Goal: Information Seeking & Learning: Learn about a topic

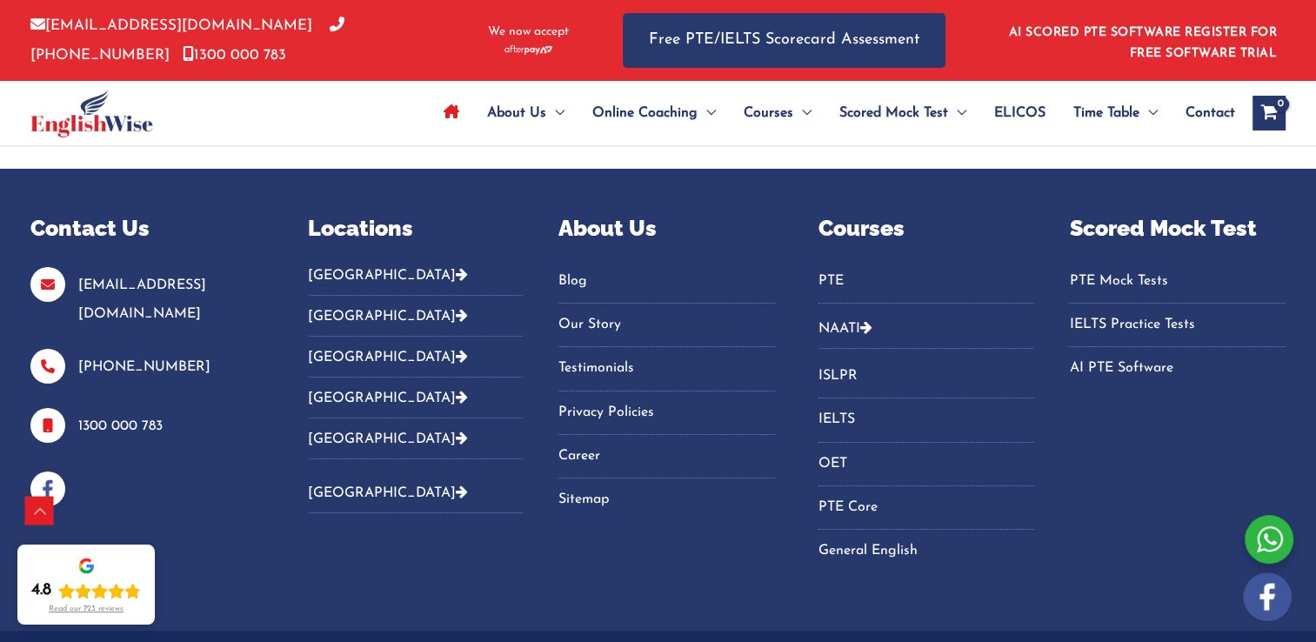
scroll to position [6122, 0]
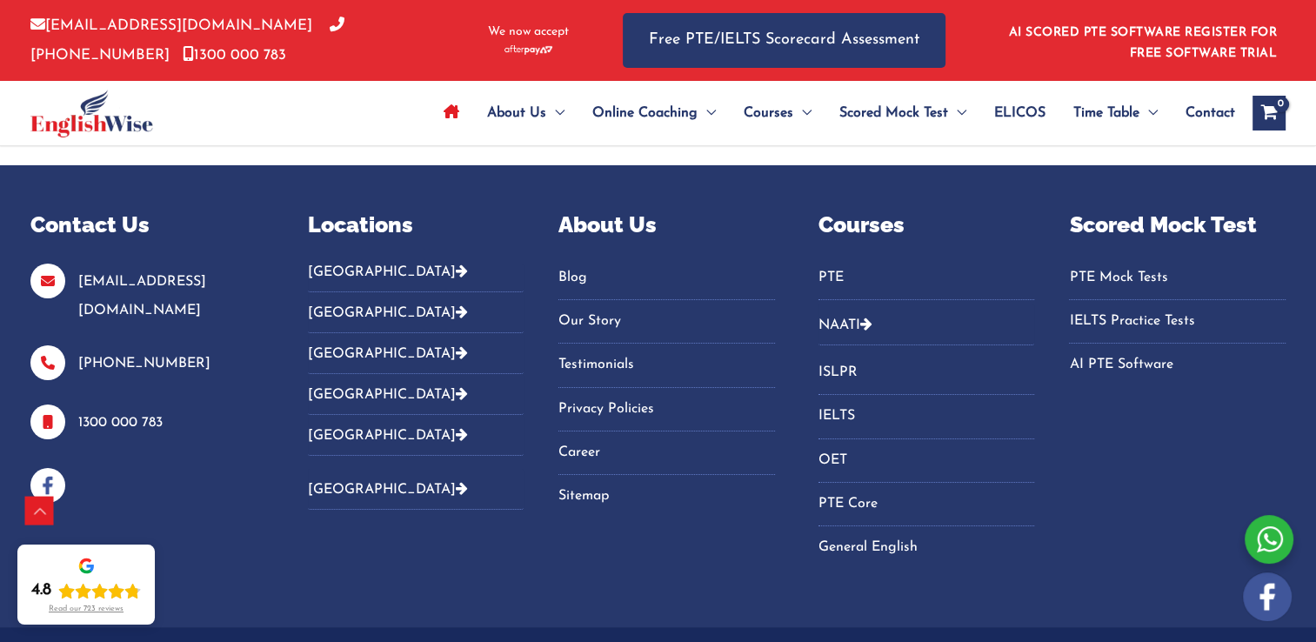
click at [1117, 267] on link "PTE Mock Tests" at bounding box center [1177, 278] width 217 height 29
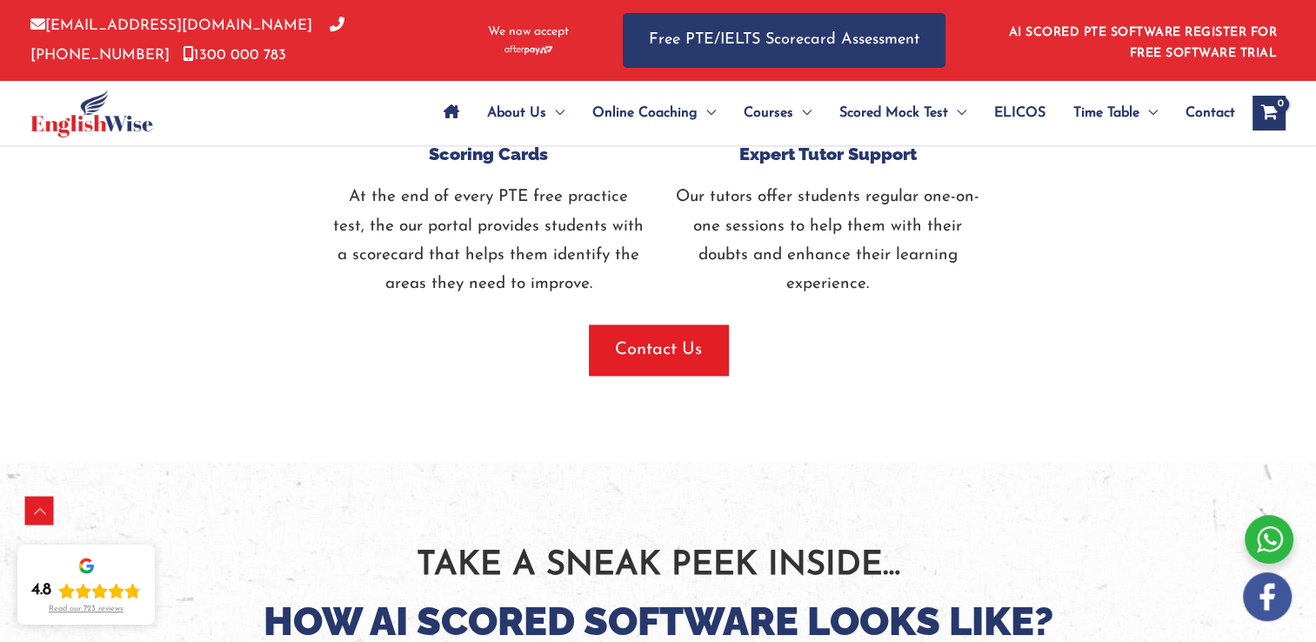
scroll to position [2349, 0]
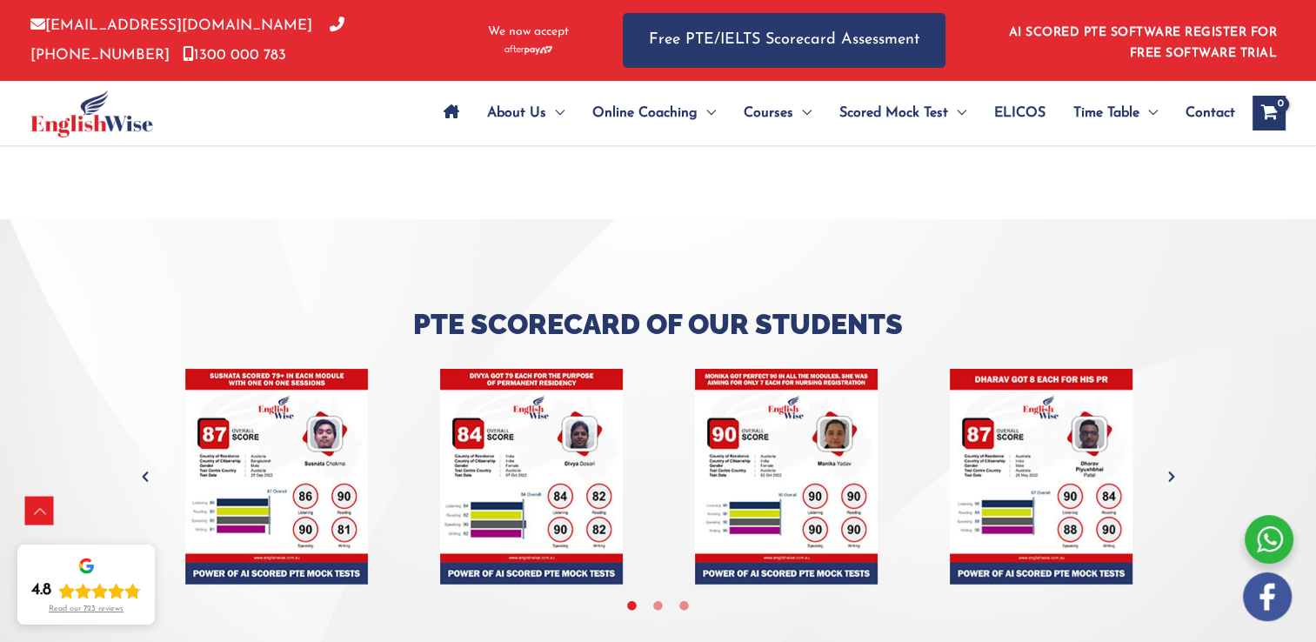
scroll to position [4785, 0]
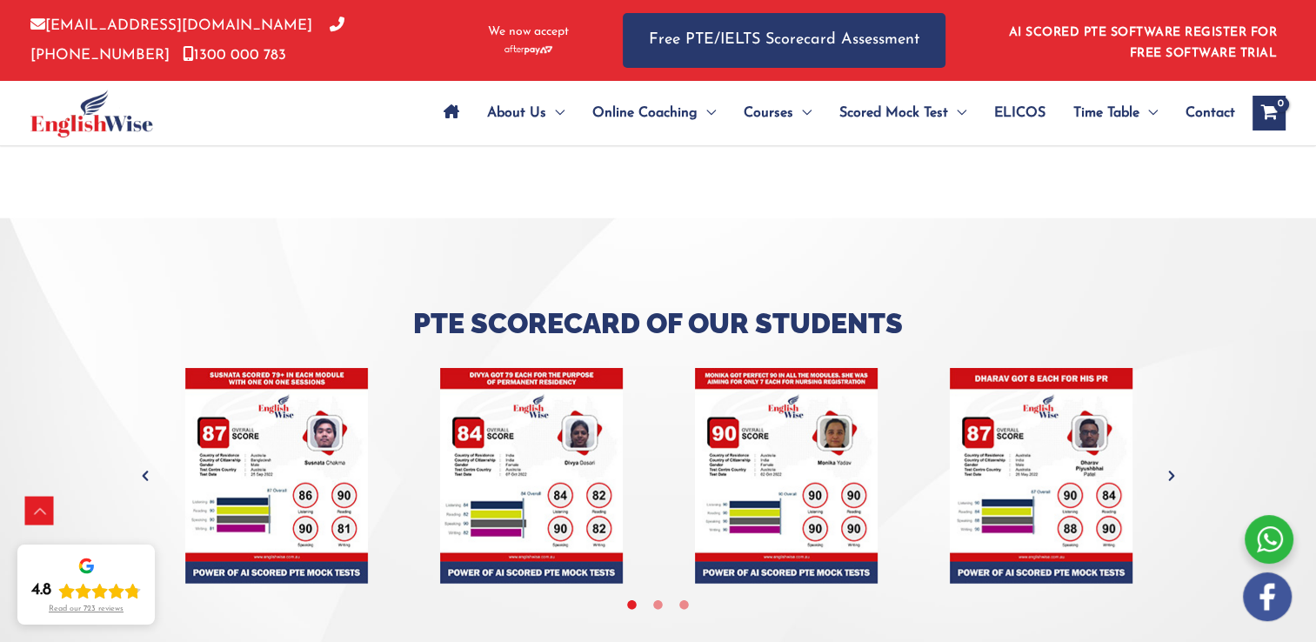
click at [319, 302] on div at bounding box center [658, 453] width 1316 height 471
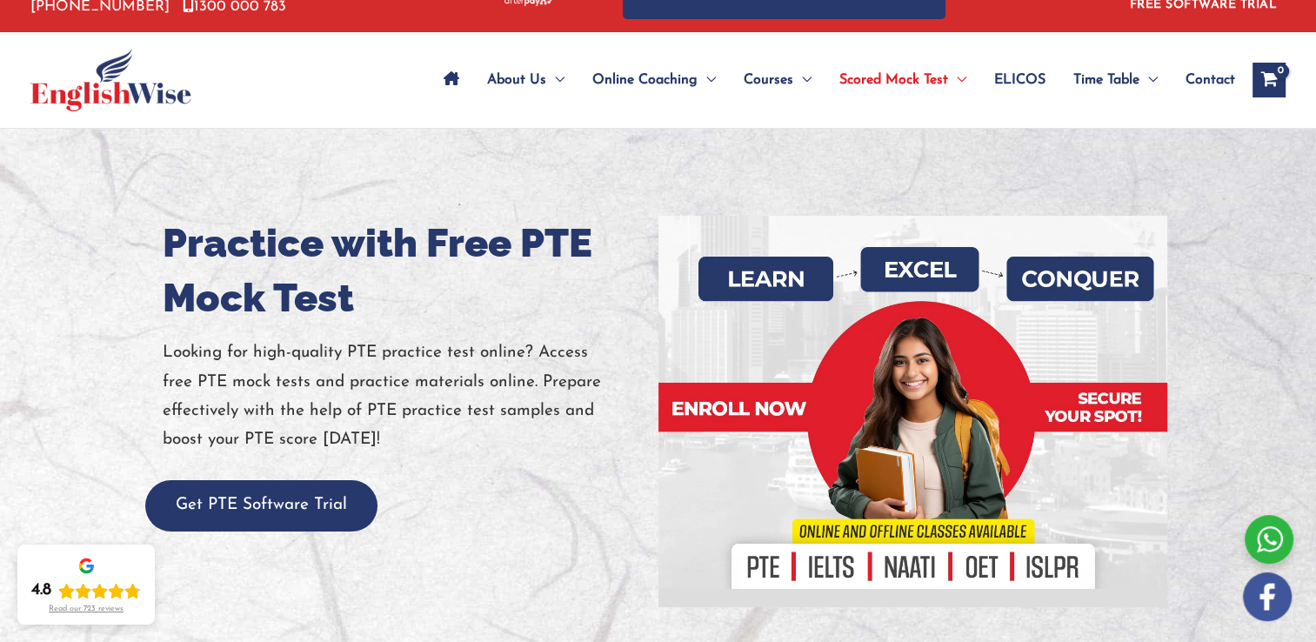
scroll to position [0, 0]
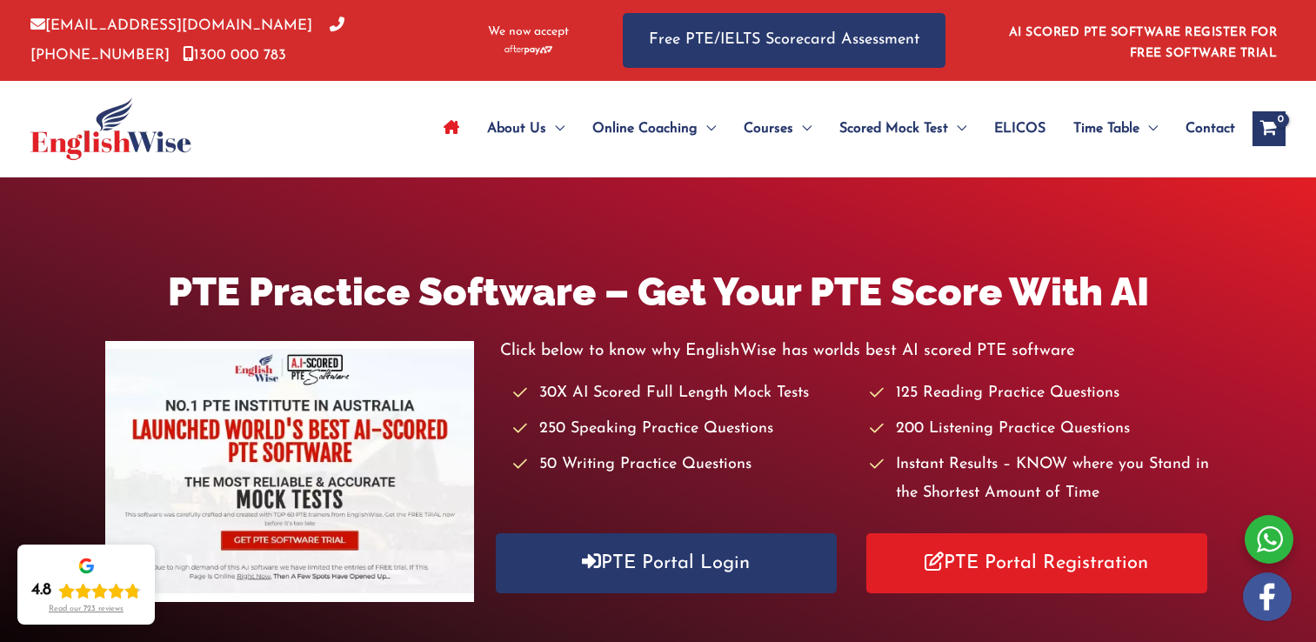
drag, startPoint x: 0, startPoint y: 0, endPoint x: 734, endPoint y: 390, distance: 831.4
click at [733, 390] on div "Click below to know why EnglishWise has worlds best AI scored PTE software 30X …" at bounding box center [855, 465] width 711 height 257
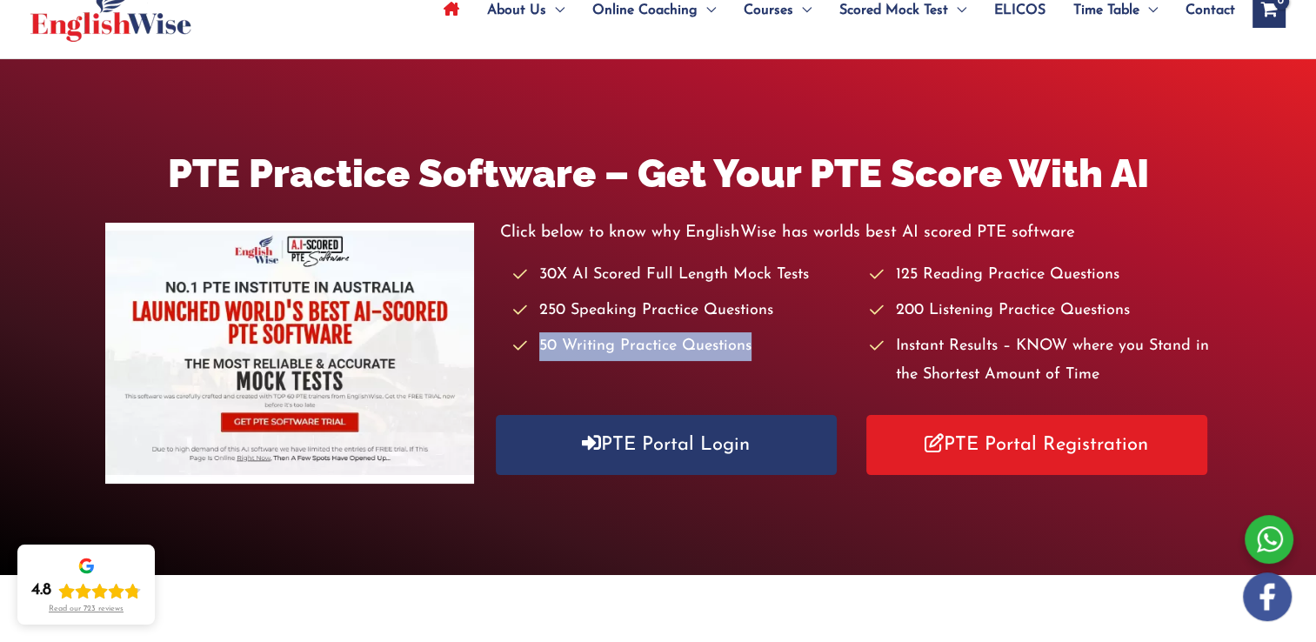
click at [767, 336] on li "50 Writing Practice Questions" at bounding box center [683, 346] width 341 height 29
click at [747, 280] on li "30X AI Scored Full Length Mock Tests" at bounding box center [683, 275] width 341 height 29
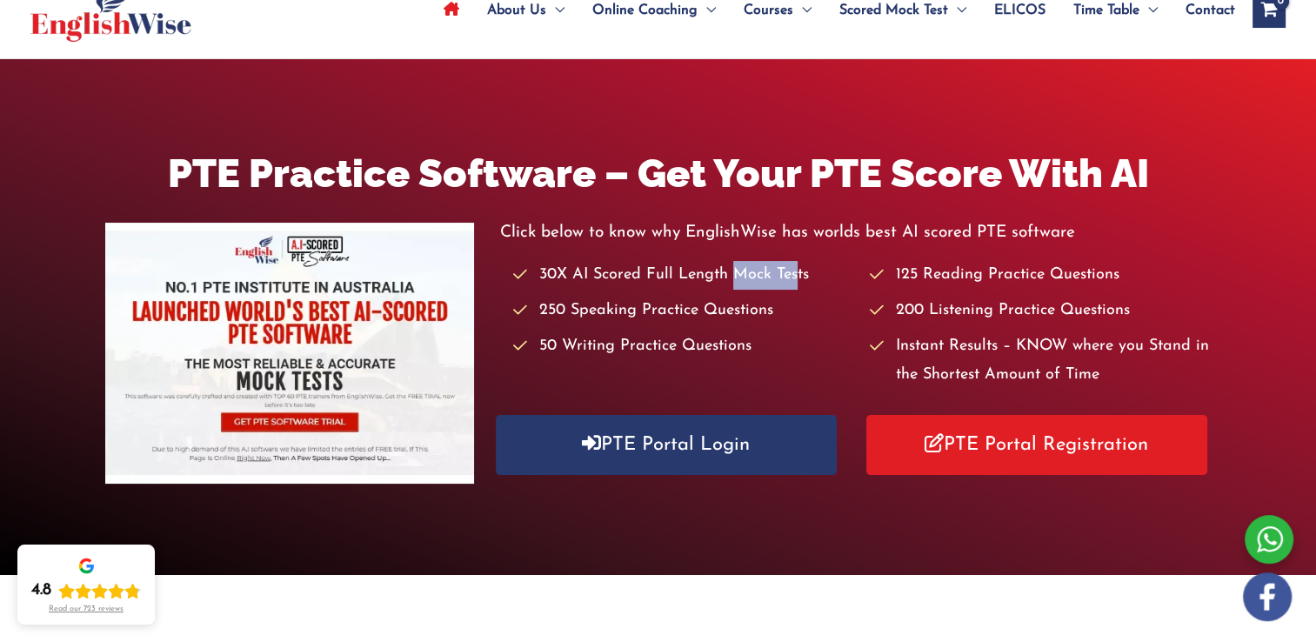
drag, startPoint x: 733, startPoint y: 273, endPoint x: 793, endPoint y: 269, distance: 60.2
click at [793, 269] on li "30X AI Scored Full Length Mock Tests" at bounding box center [683, 275] width 341 height 29
drag, startPoint x: 793, startPoint y: 269, endPoint x: 636, endPoint y: 282, distance: 157.2
click at [636, 282] on li "30X AI Scored Full Length Mock Tests" at bounding box center [683, 275] width 341 height 29
click at [913, 228] on p "Click below to know why EnglishWise has worlds best AI scored PTE software" at bounding box center [855, 232] width 711 height 29
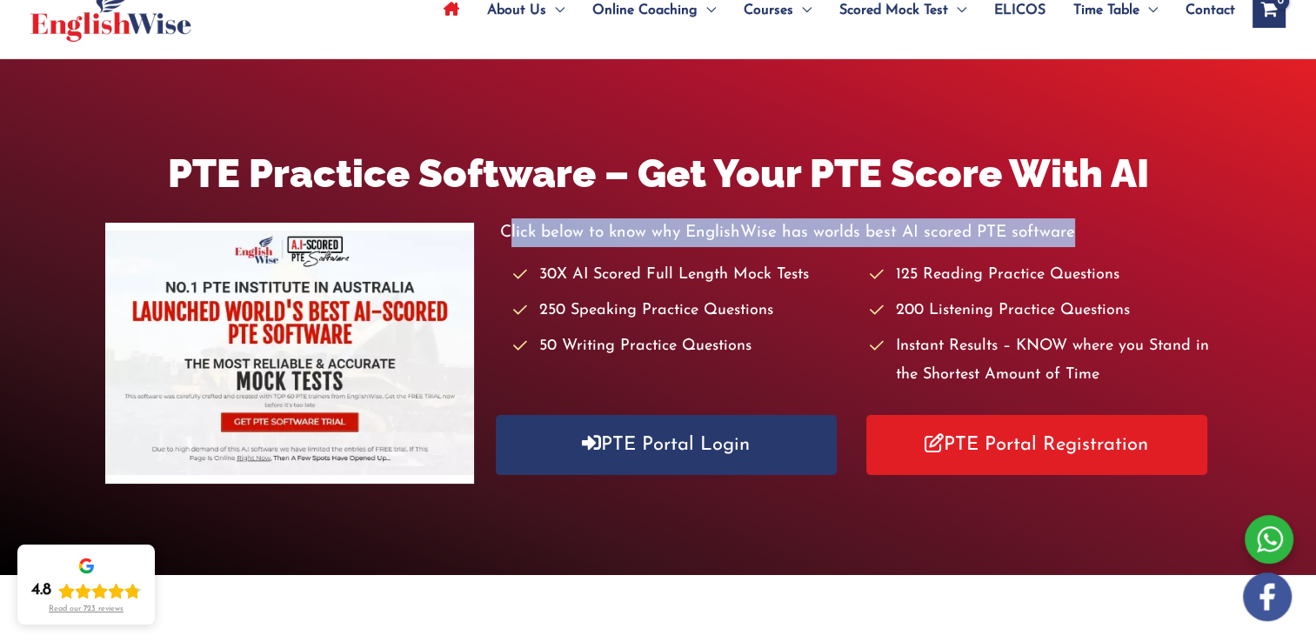
drag, startPoint x: 599, startPoint y: 235, endPoint x: 1079, endPoint y: 239, distance: 480.3
click at [1079, 239] on p "Click below to know why EnglishWise has worlds best AI scored PTE software" at bounding box center [855, 232] width 711 height 29
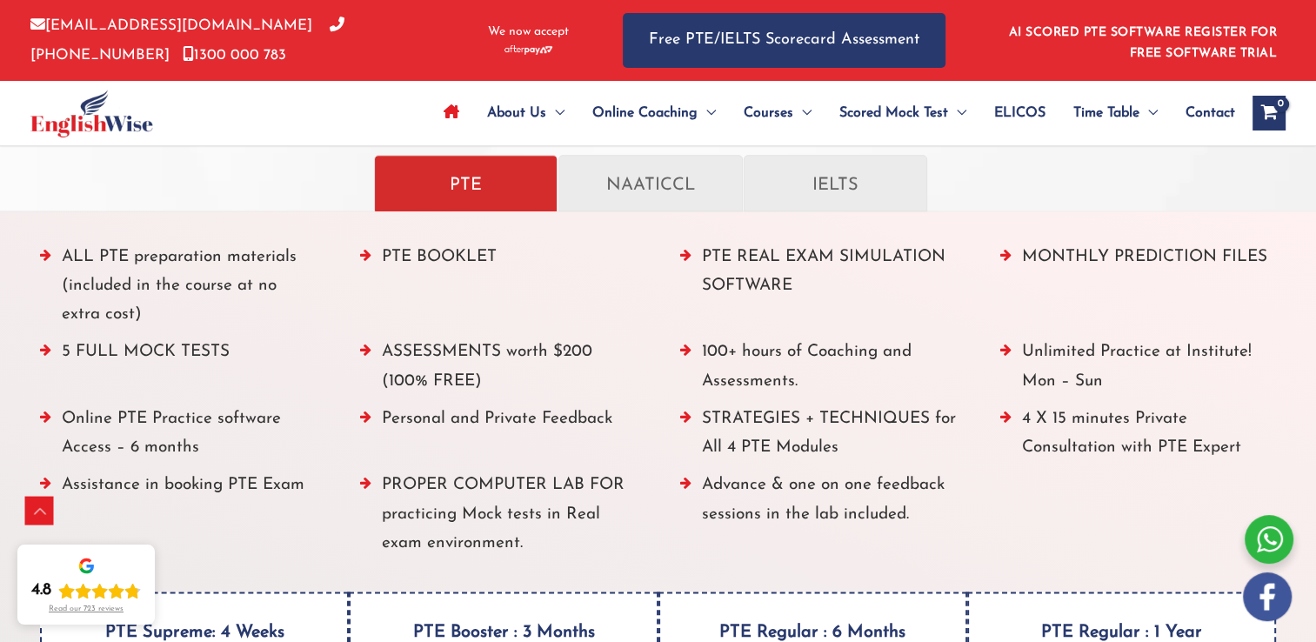
scroll to position [1945, 0]
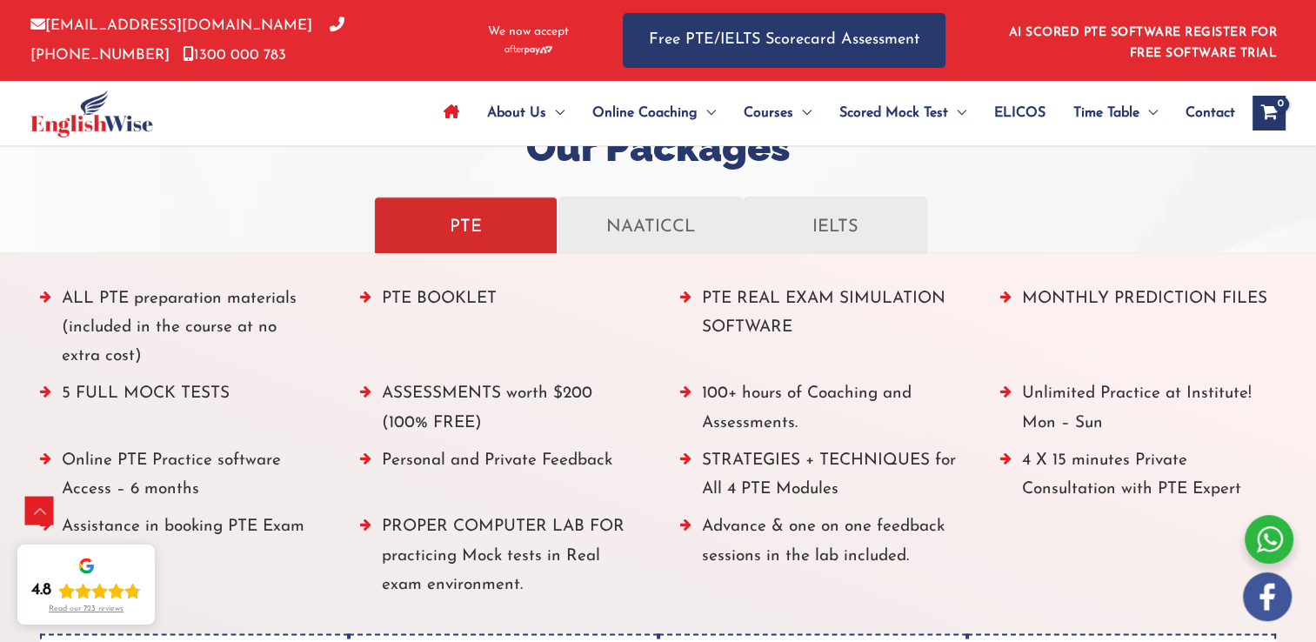
drag, startPoint x: 384, startPoint y: 387, endPoint x: 488, endPoint y: 423, distance: 110.3
click at [488, 423] on li "ASSESSMENTS worth $200 (100% FREE)" at bounding box center [498, 412] width 277 height 67
drag, startPoint x: 488, startPoint y: 423, endPoint x: 433, endPoint y: 456, distance: 64.0
click at [433, 456] on li "Personal and Private Feedback" at bounding box center [498, 479] width 277 height 67
click at [449, 425] on li "ASSESSMENTS worth $200 (100% FREE)" at bounding box center [498, 412] width 277 height 67
